Goal: Check status: Check status

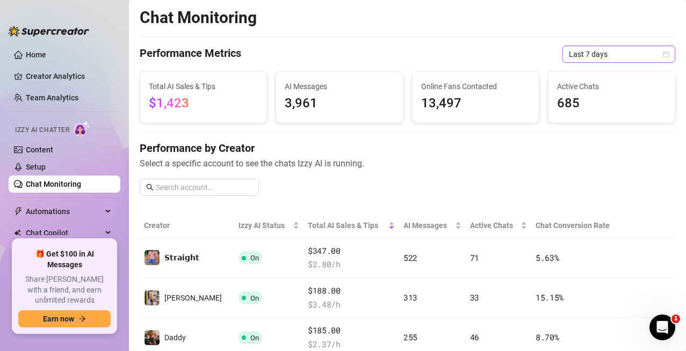
click at [620, 52] on span "Last 7 days" at bounding box center [619, 54] width 100 height 16
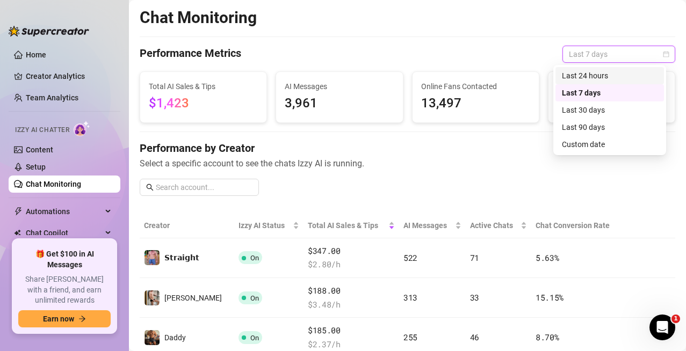
click at [574, 78] on div "Last 24 hours" at bounding box center [610, 76] width 96 height 12
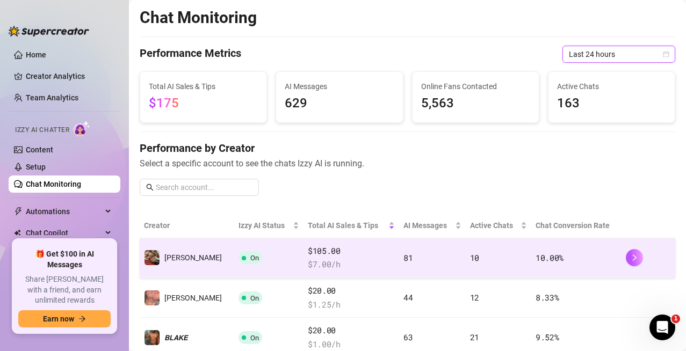
click at [426, 273] on td "81" at bounding box center [432, 259] width 67 height 40
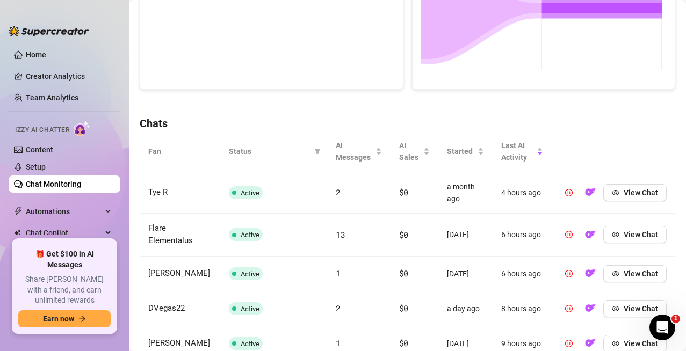
scroll to position [430, 0]
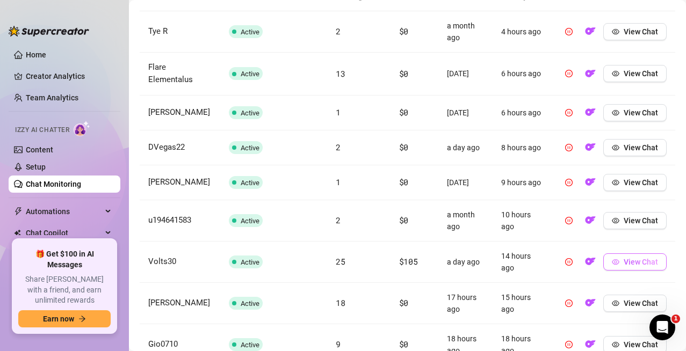
click at [640, 267] on span "View Chat" at bounding box center [641, 262] width 34 height 9
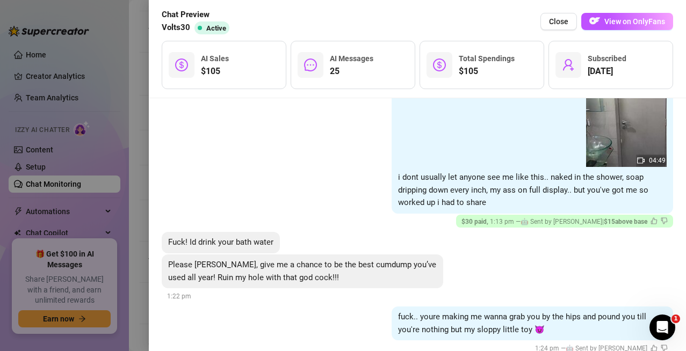
scroll to position [967, 0]
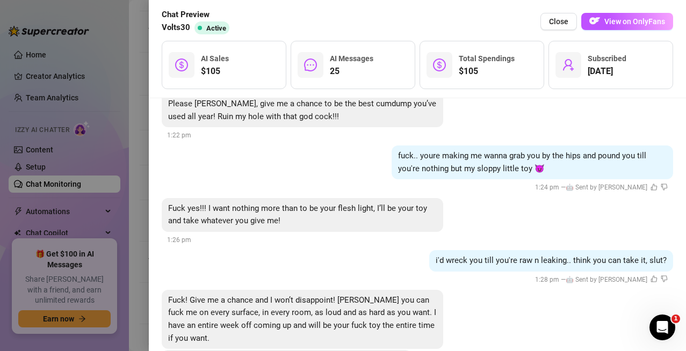
click at [140, 137] on div at bounding box center [343, 175] width 686 height 351
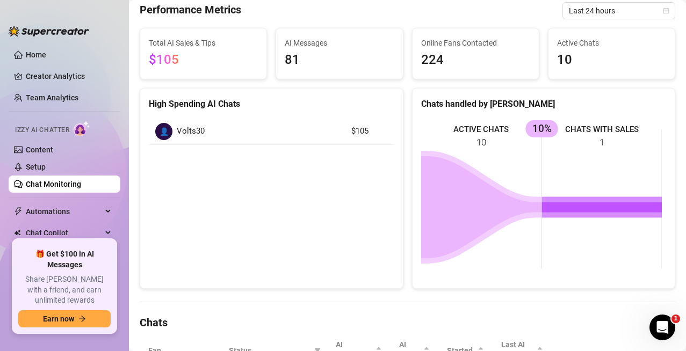
scroll to position [0, 0]
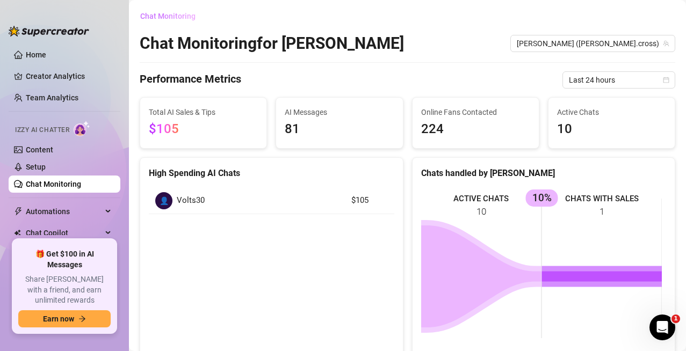
click at [153, 15] on span "Chat Monitoring" at bounding box center [167, 16] width 55 height 9
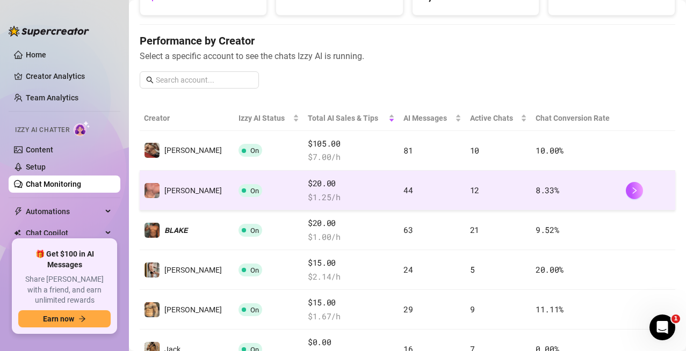
scroll to position [161, 0]
